Goal: Obtain resource: Download file/media

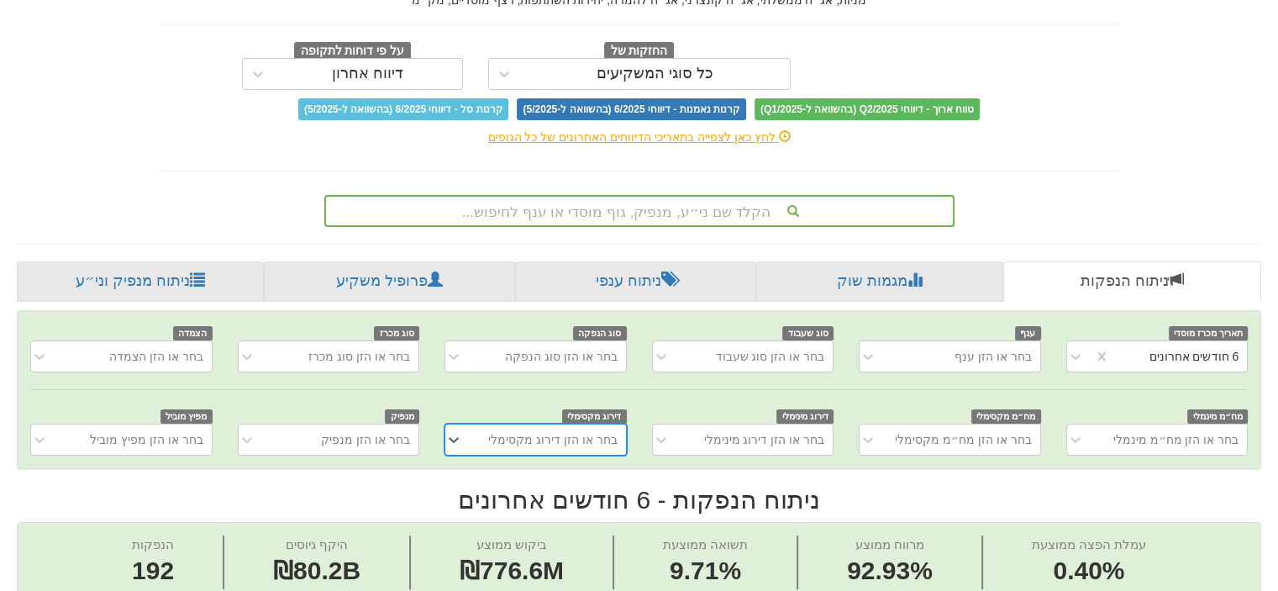
scroll to position [168, 0]
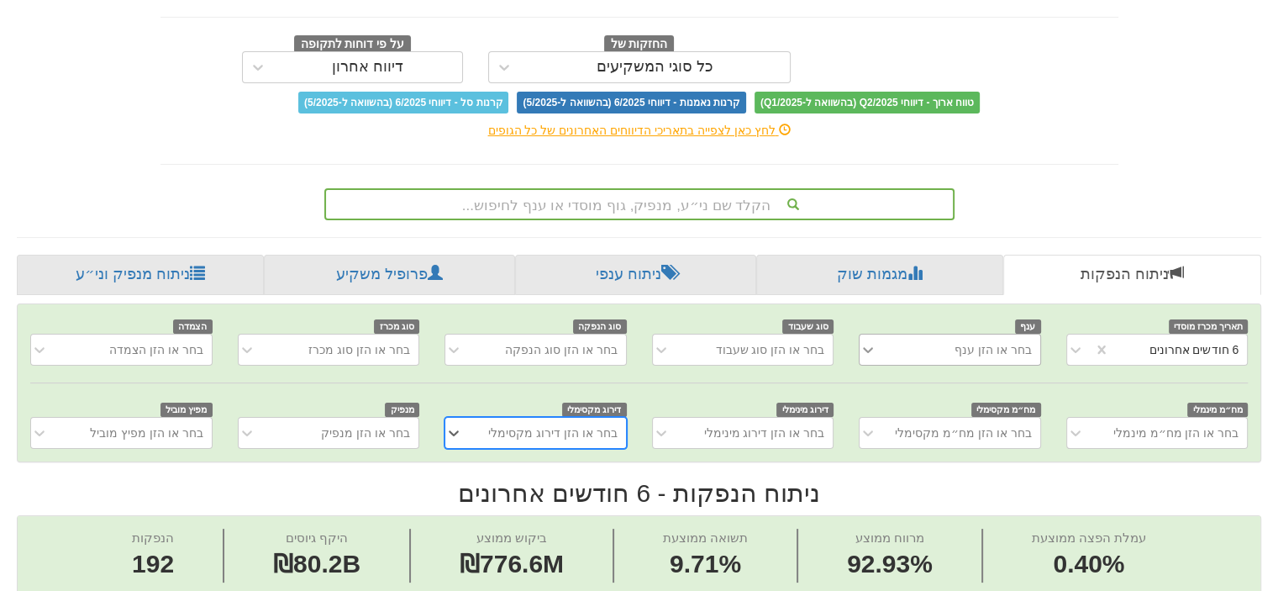
click at [873, 348] on div "בחר או הזן ענף" at bounding box center [950, 350] width 182 height 32
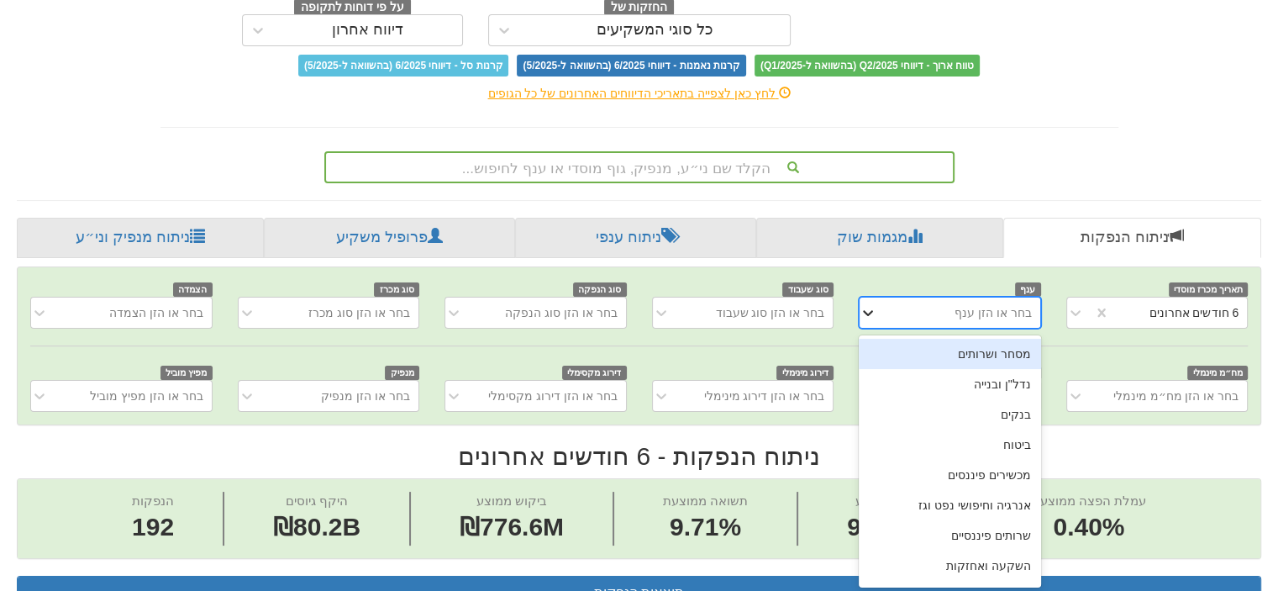
scroll to position [206, 0]
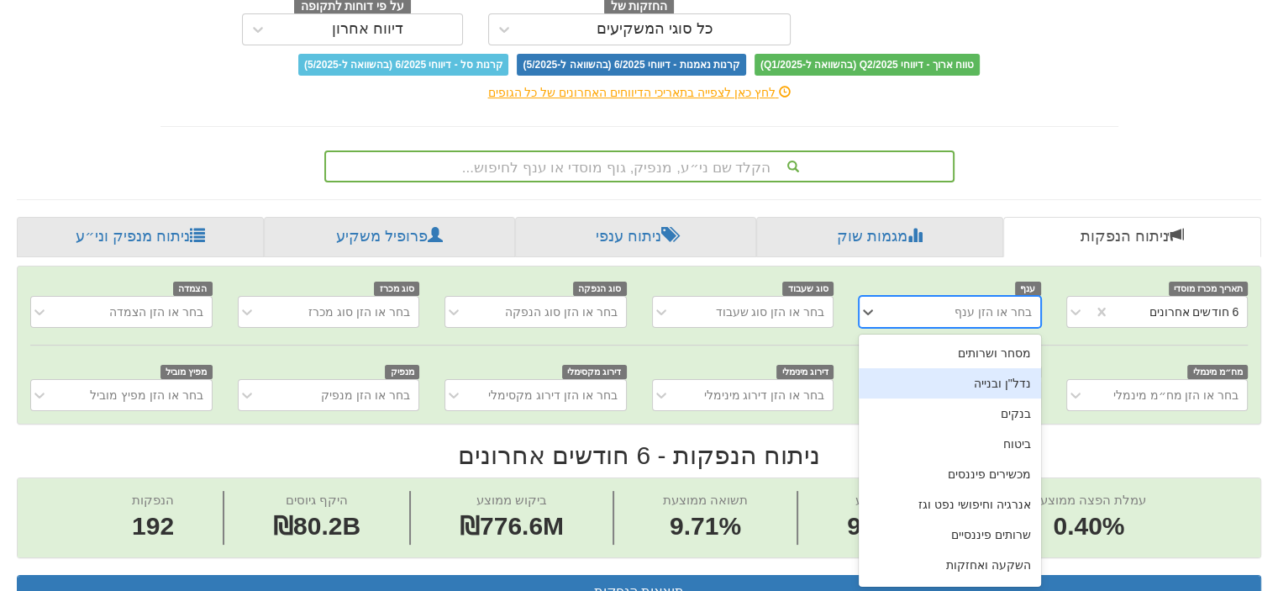
click at [924, 394] on div "נדל"ן ובנייה" at bounding box center [950, 383] width 182 height 30
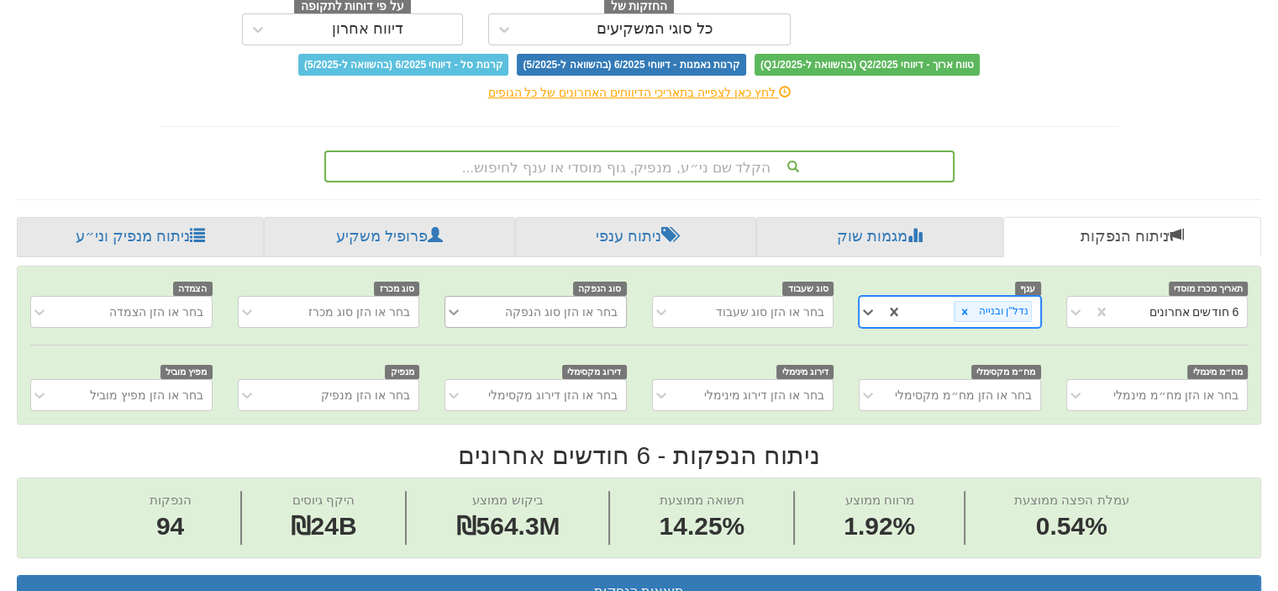
click at [454, 308] on icon at bounding box center [453, 311] width 17 height 17
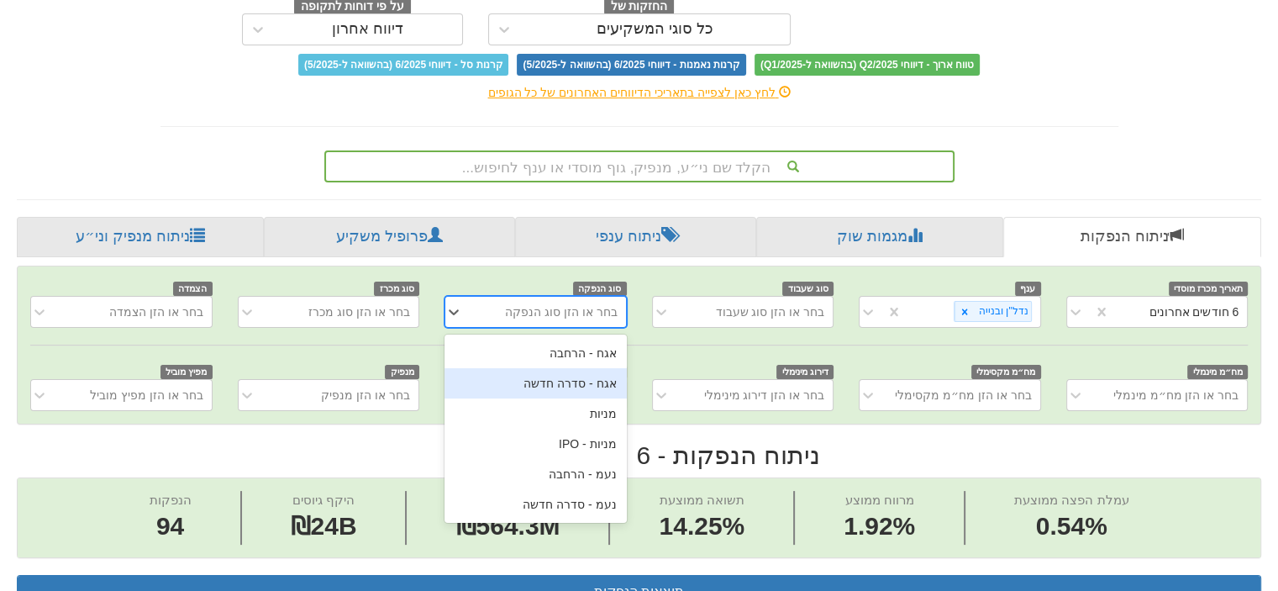
click at [593, 382] on div "אגח - סדרה חדשה" at bounding box center [536, 383] width 182 height 30
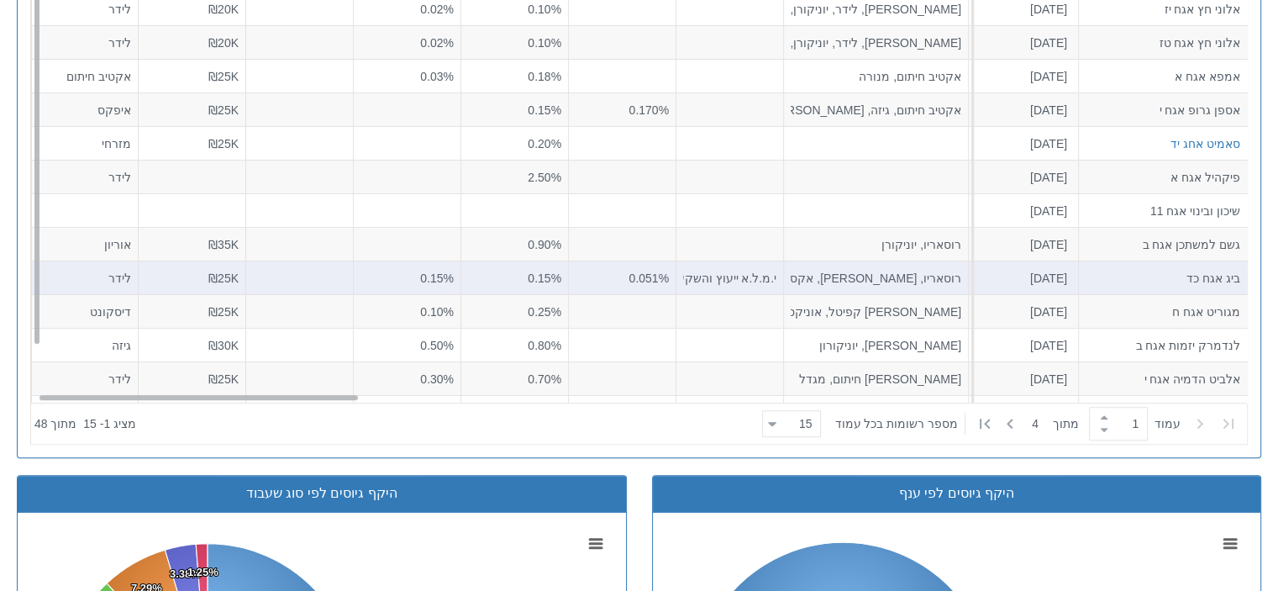
scroll to position [567, 0]
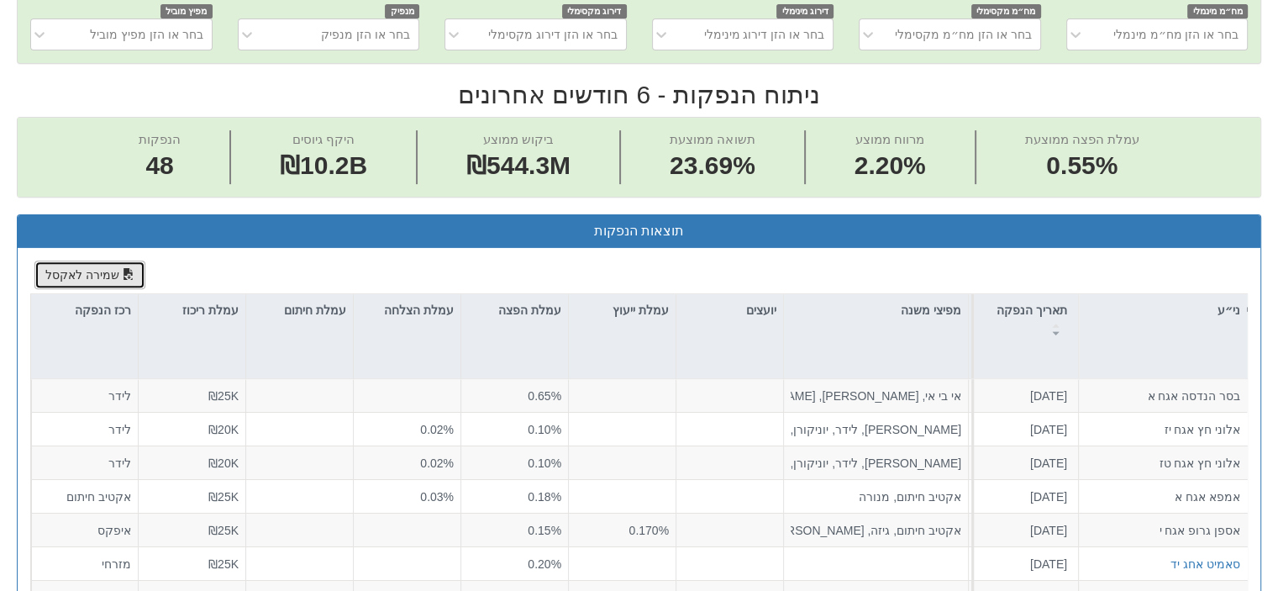
click at [71, 269] on button "שמירה לאקסל" at bounding box center [89, 275] width 111 height 29
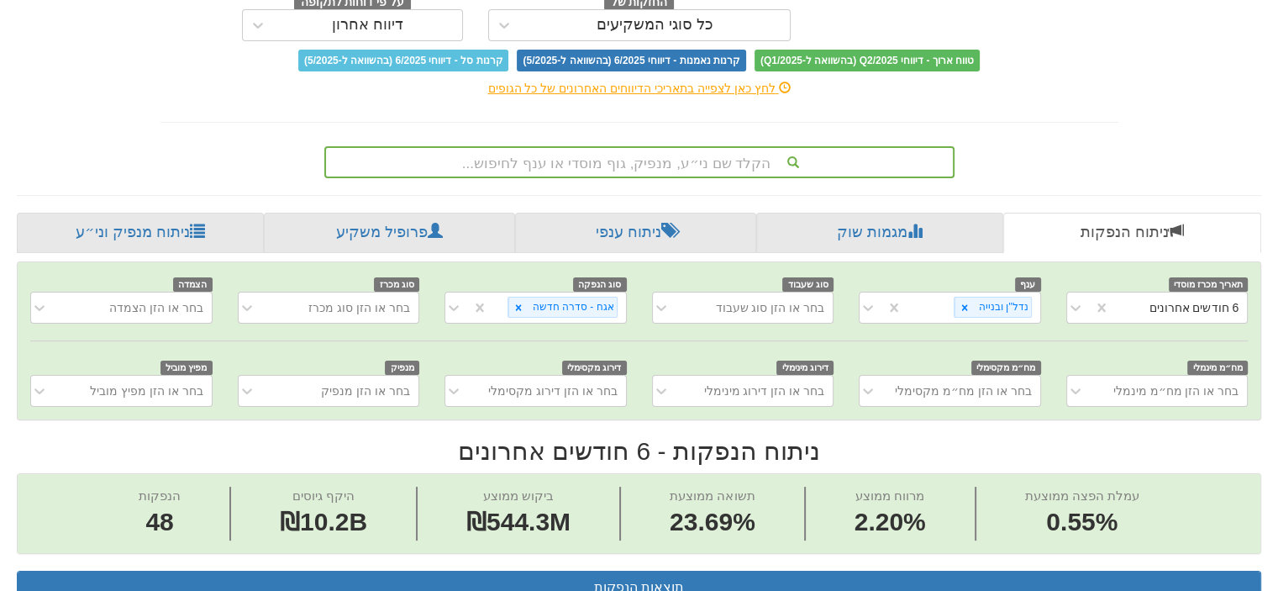
scroll to position [230, 0]
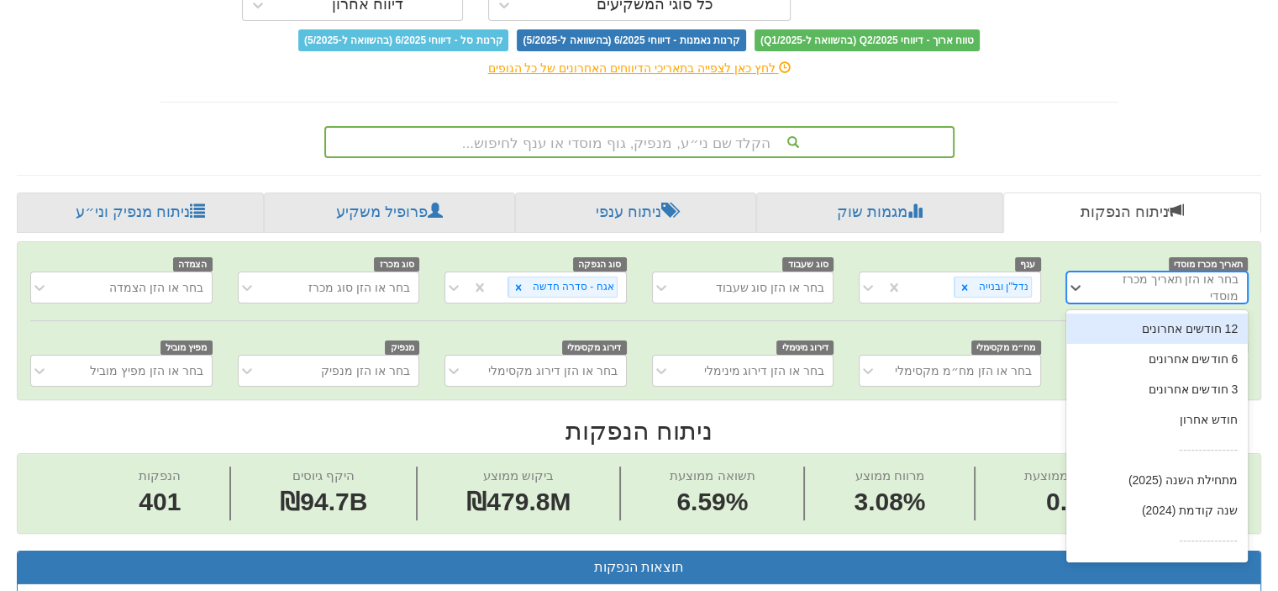
click at [1103, 284] on div "בחר או הזן תאריך מכרז מוסדי" at bounding box center [1167, 288] width 145 height 34
click at [1194, 329] on div "12 חודשים אחרונים" at bounding box center [1158, 329] width 182 height 30
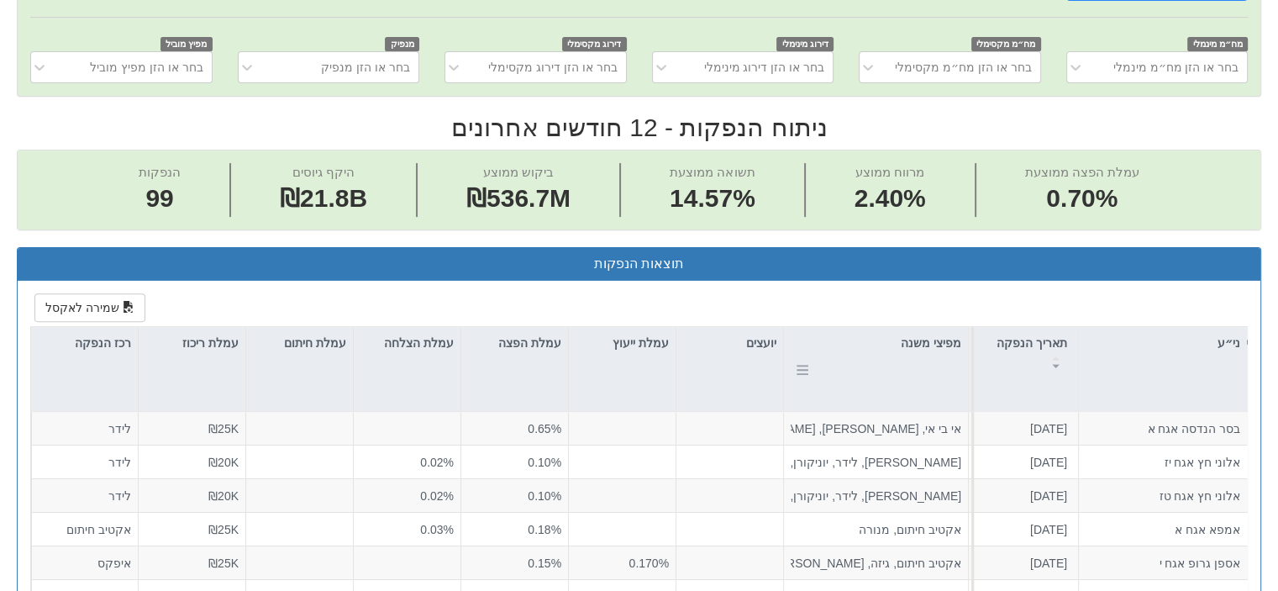
scroll to position [567, 0]
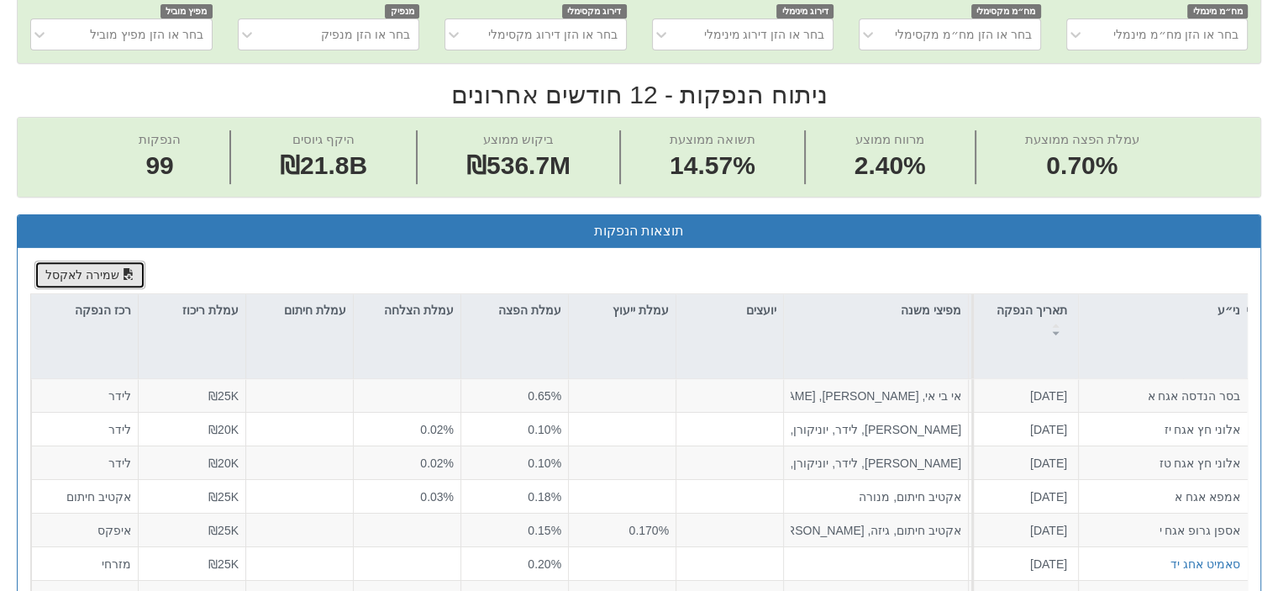
click at [92, 269] on button "שמירה לאקסל" at bounding box center [89, 275] width 111 height 29
click at [74, 268] on button "שמירה לאקסל" at bounding box center [89, 275] width 111 height 29
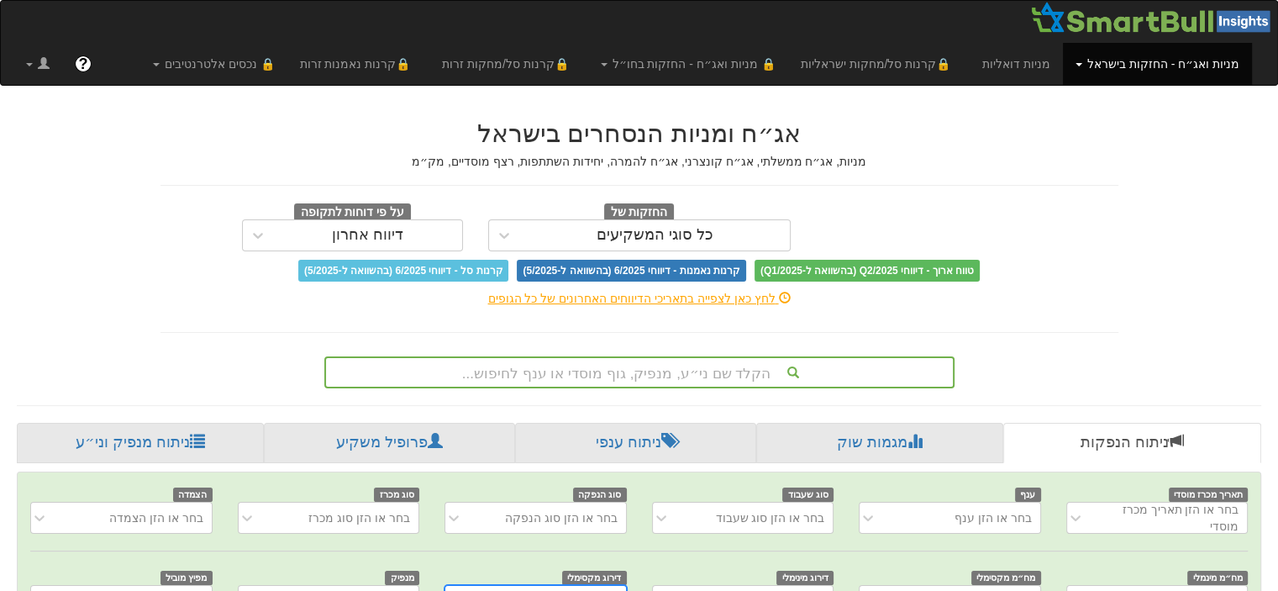
scroll to position [16, 0]
